Goal: Contribute content

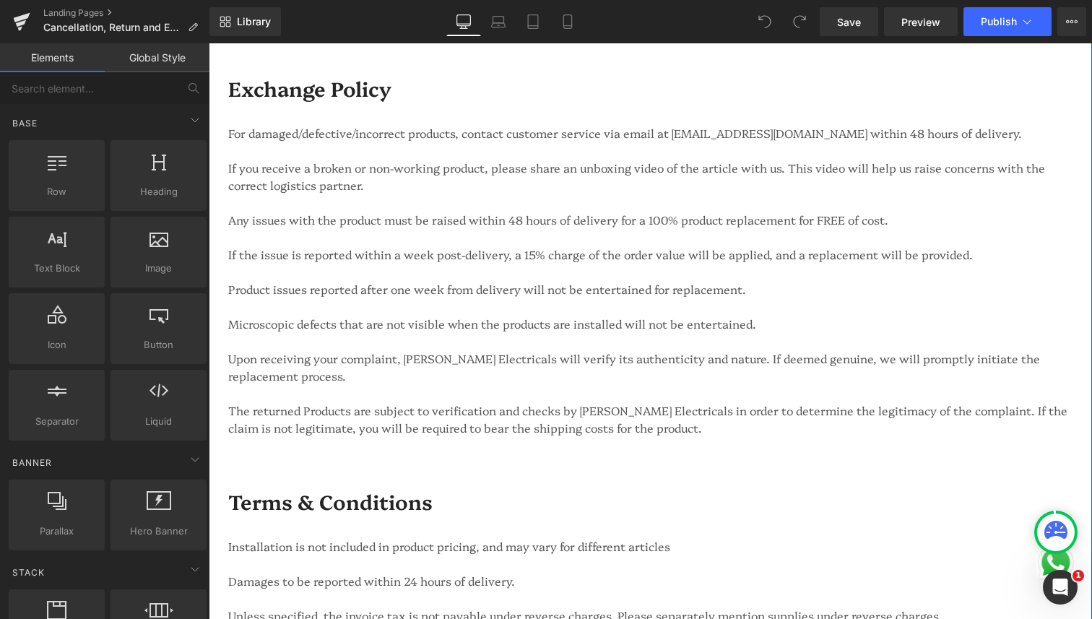
scroll to position [1730, 0]
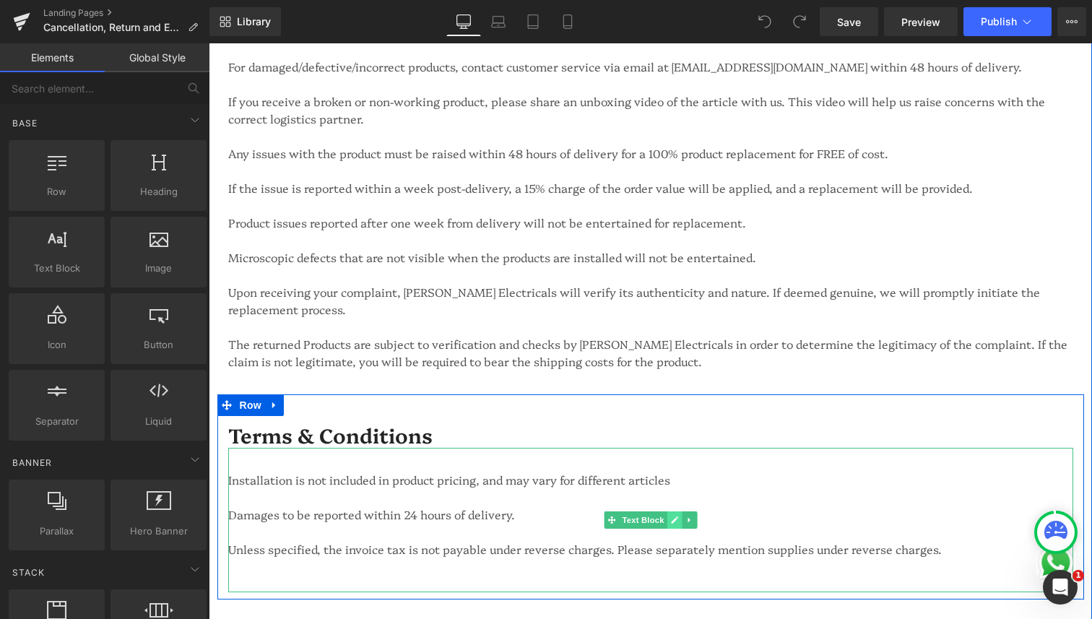
click at [672, 516] on icon at bounding box center [674, 520] width 8 height 9
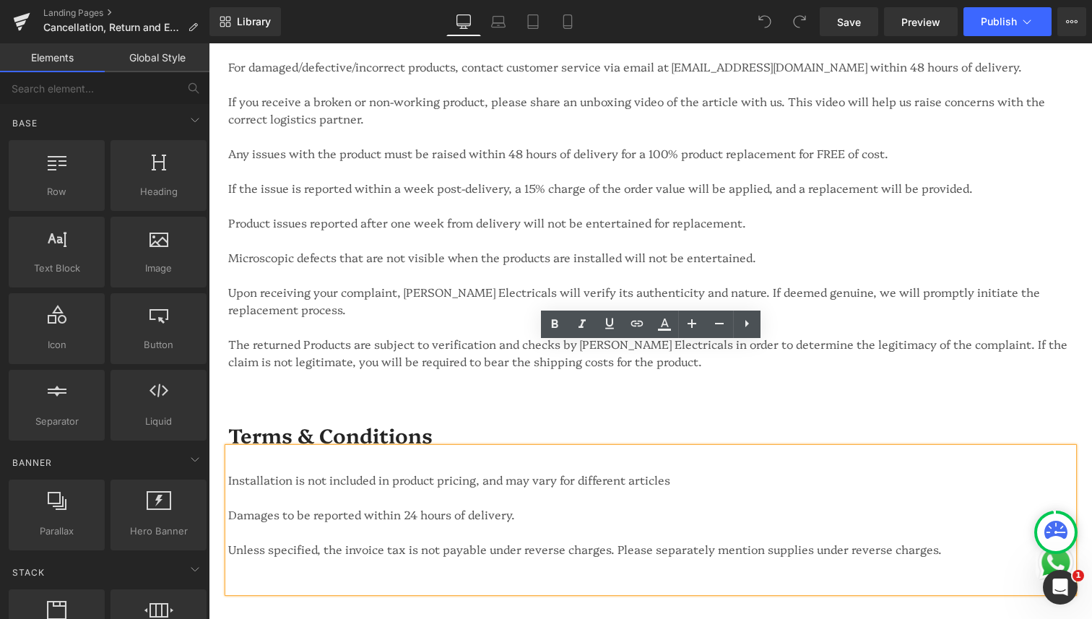
click at [487, 575] on div at bounding box center [650, 583] width 845 height 17
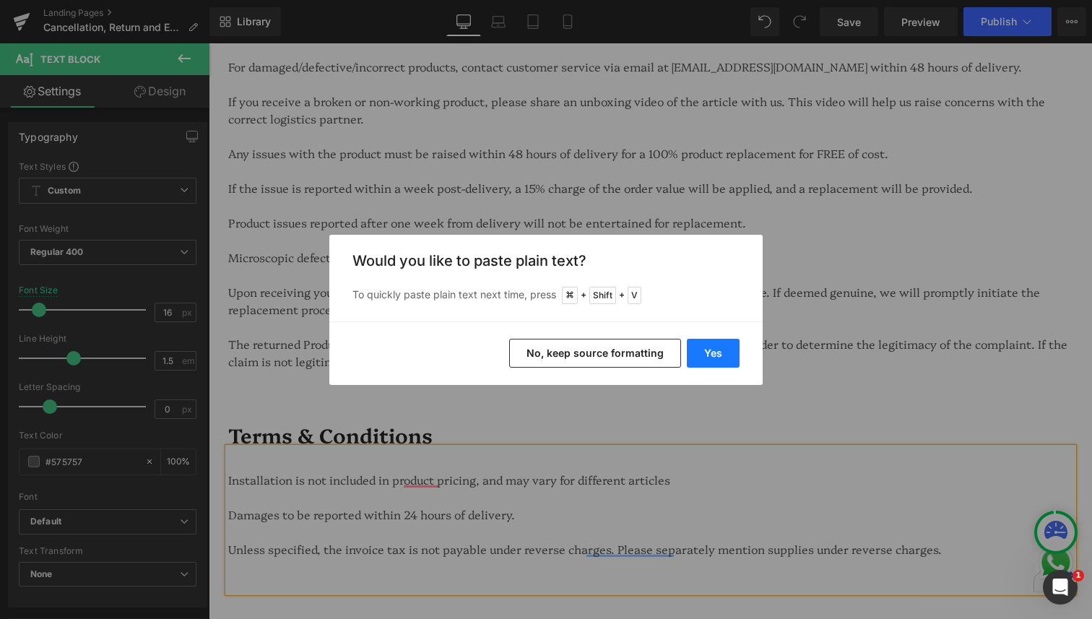
click at [714, 353] on button "Yes" at bounding box center [713, 353] width 53 height 29
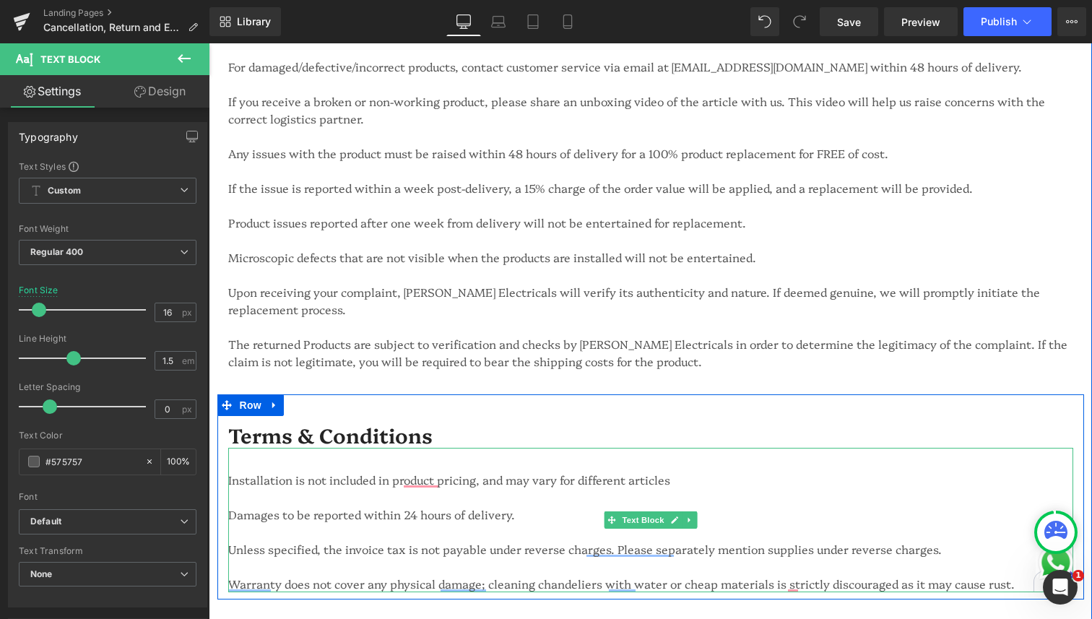
click at [909, 575] on div "Warranty does not cover any physical damage; cleaning chandeliers with water or…" at bounding box center [650, 583] width 845 height 17
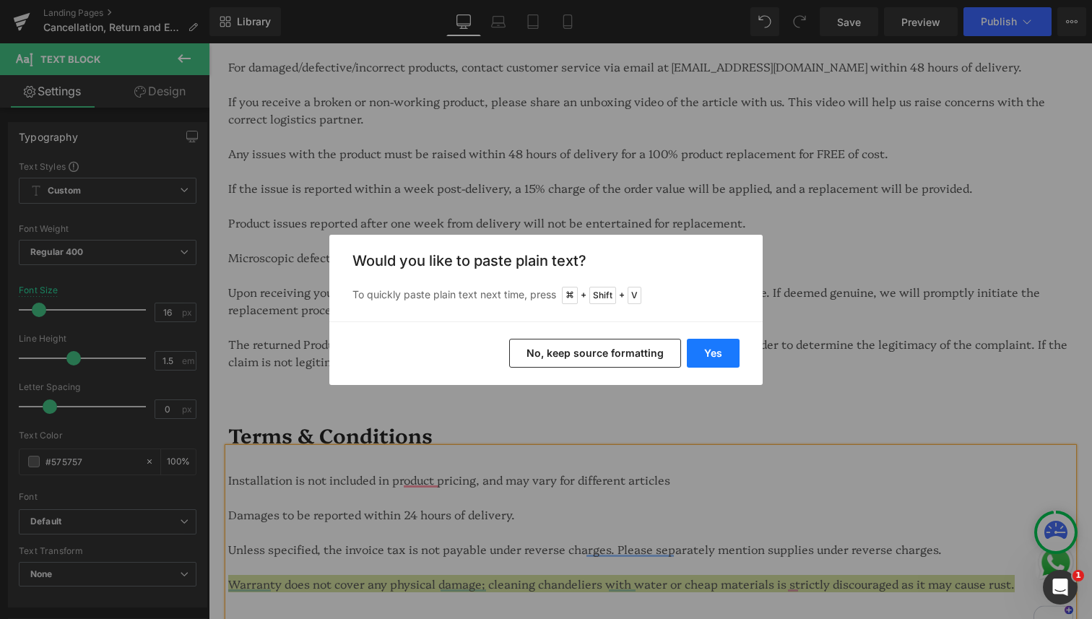
click at [724, 347] on button "Yes" at bounding box center [713, 353] width 53 height 29
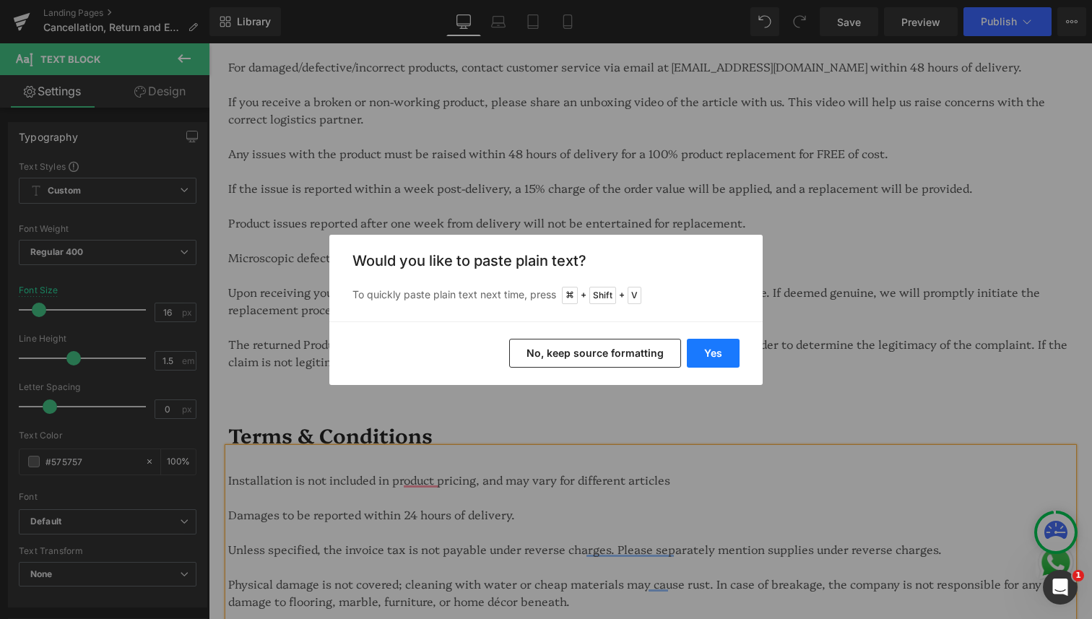
click at [714, 352] on button "Yes" at bounding box center [713, 353] width 53 height 29
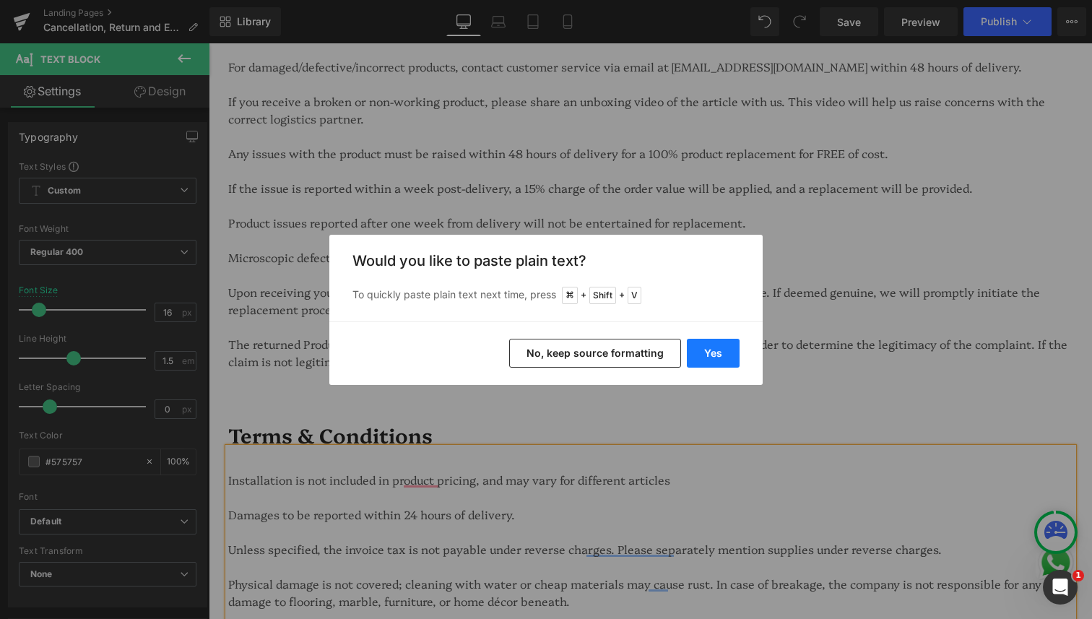
click at [707, 362] on button "Yes" at bounding box center [713, 353] width 53 height 29
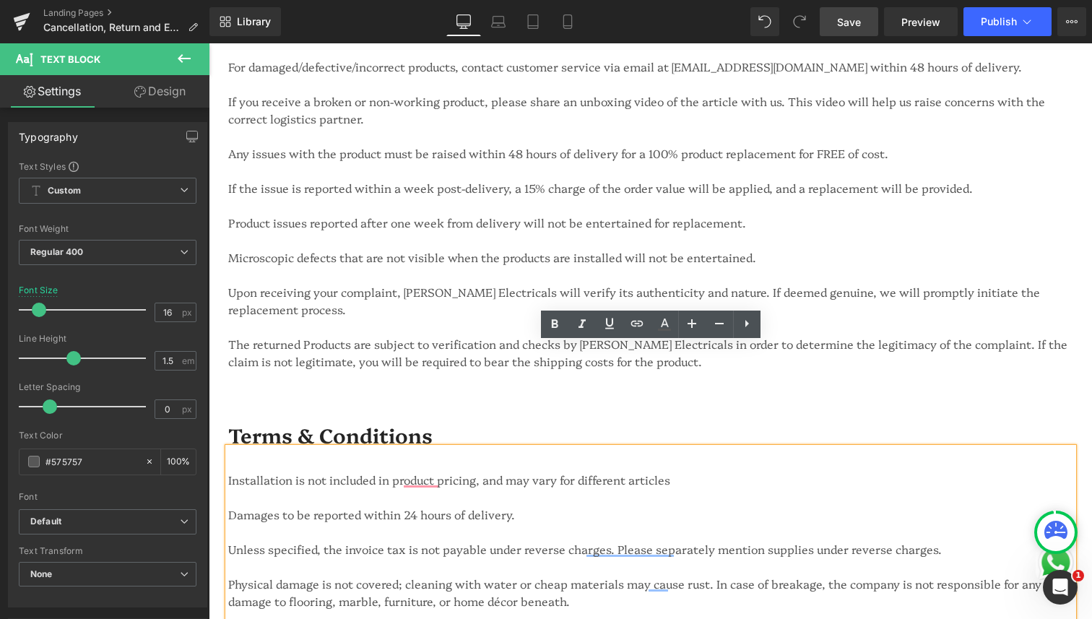
click at [850, 29] on span "Save" at bounding box center [849, 21] width 24 height 15
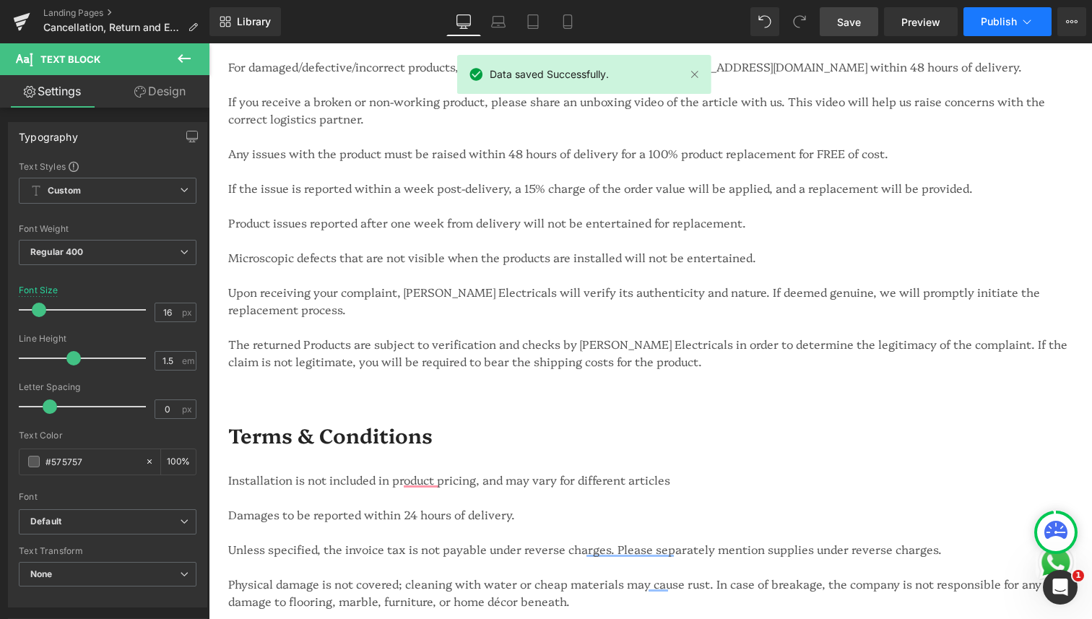
click at [1002, 24] on span "Publish" at bounding box center [999, 22] width 36 height 12
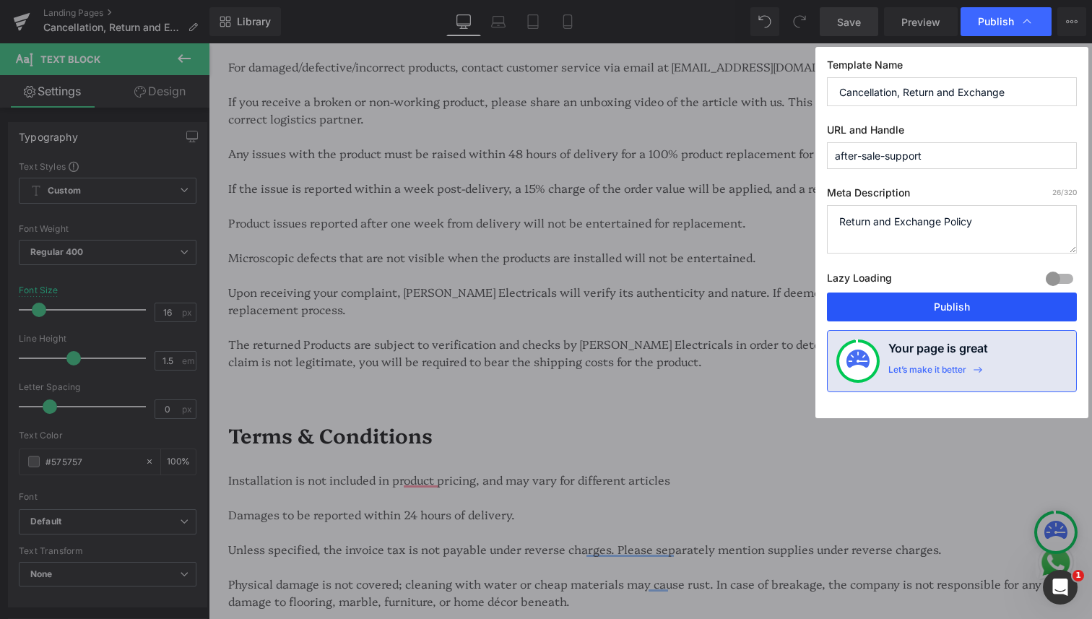
click at [913, 308] on button "Publish" at bounding box center [952, 306] width 250 height 29
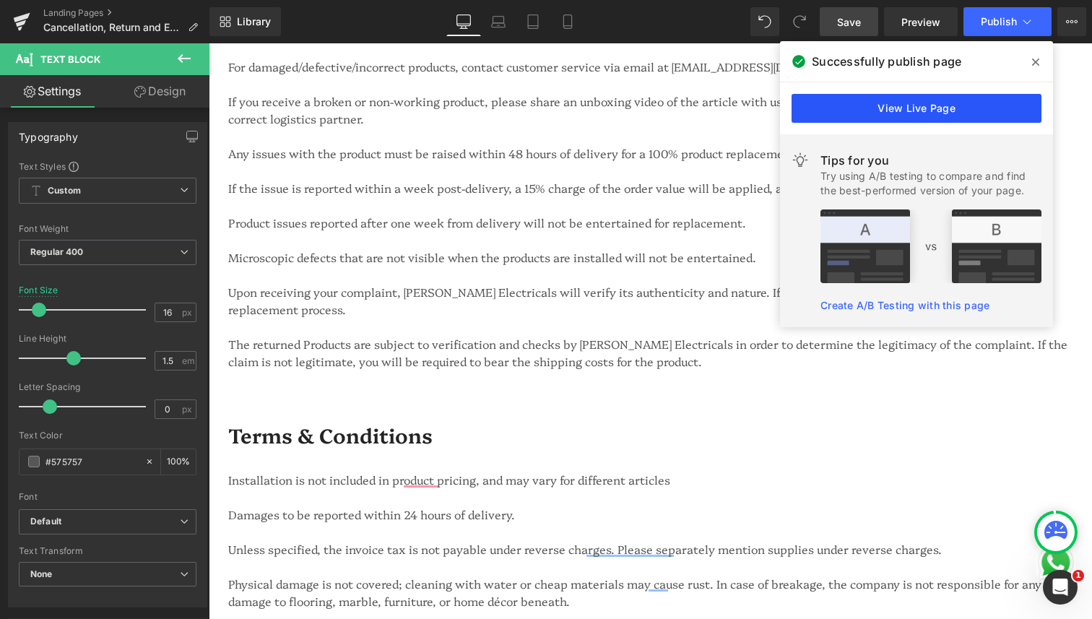
click at [901, 108] on link "View Live Page" at bounding box center [917, 108] width 250 height 29
